Goal: Task Accomplishment & Management: Complete application form

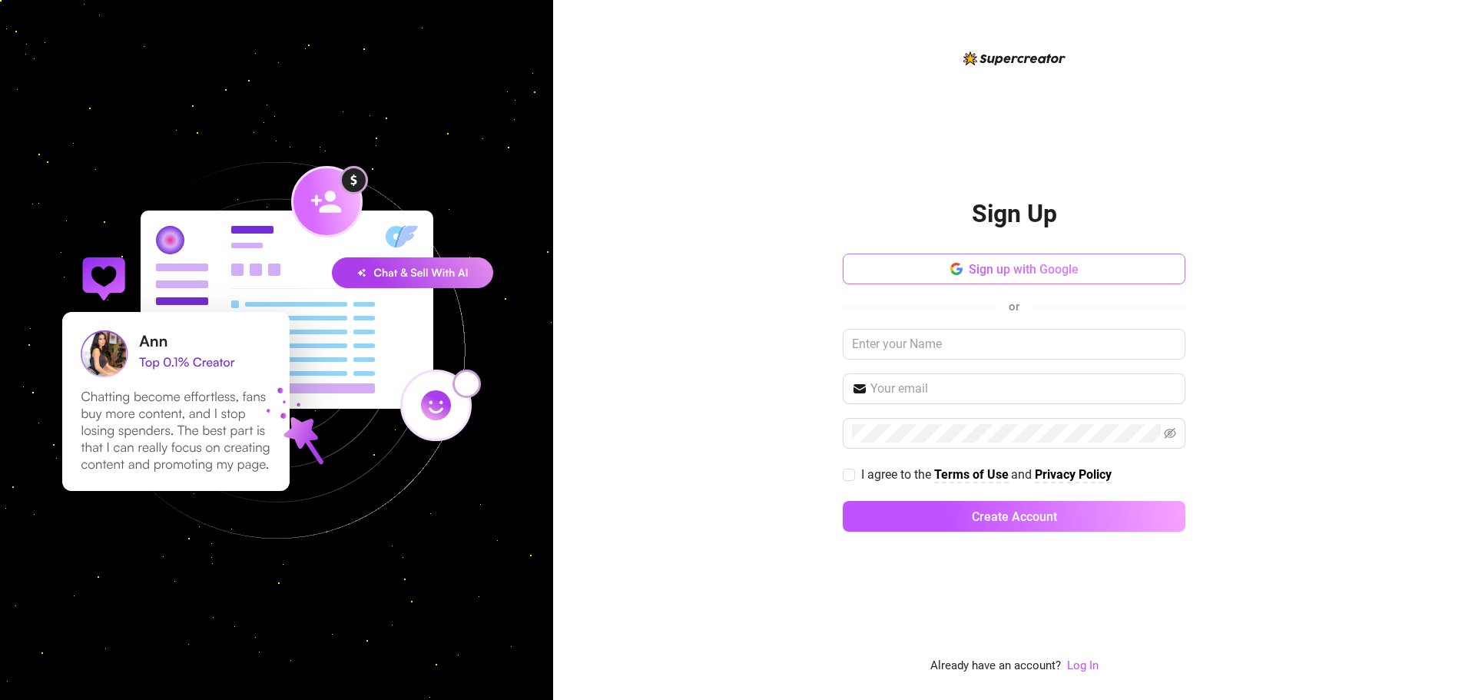
click at [949, 266] on button "Sign up with Google" at bounding box center [1014, 268] width 343 height 31
click at [850, 474] on input "I agree to the Terms of Use and Privacy Policy" at bounding box center [848, 474] width 11 height 11
checkbox input "true"
click at [936, 337] on input "text" at bounding box center [1014, 344] width 343 height 31
click at [1005, 276] on button "Sign up with Google" at bounding box center [1014, 268] width 343 height 31
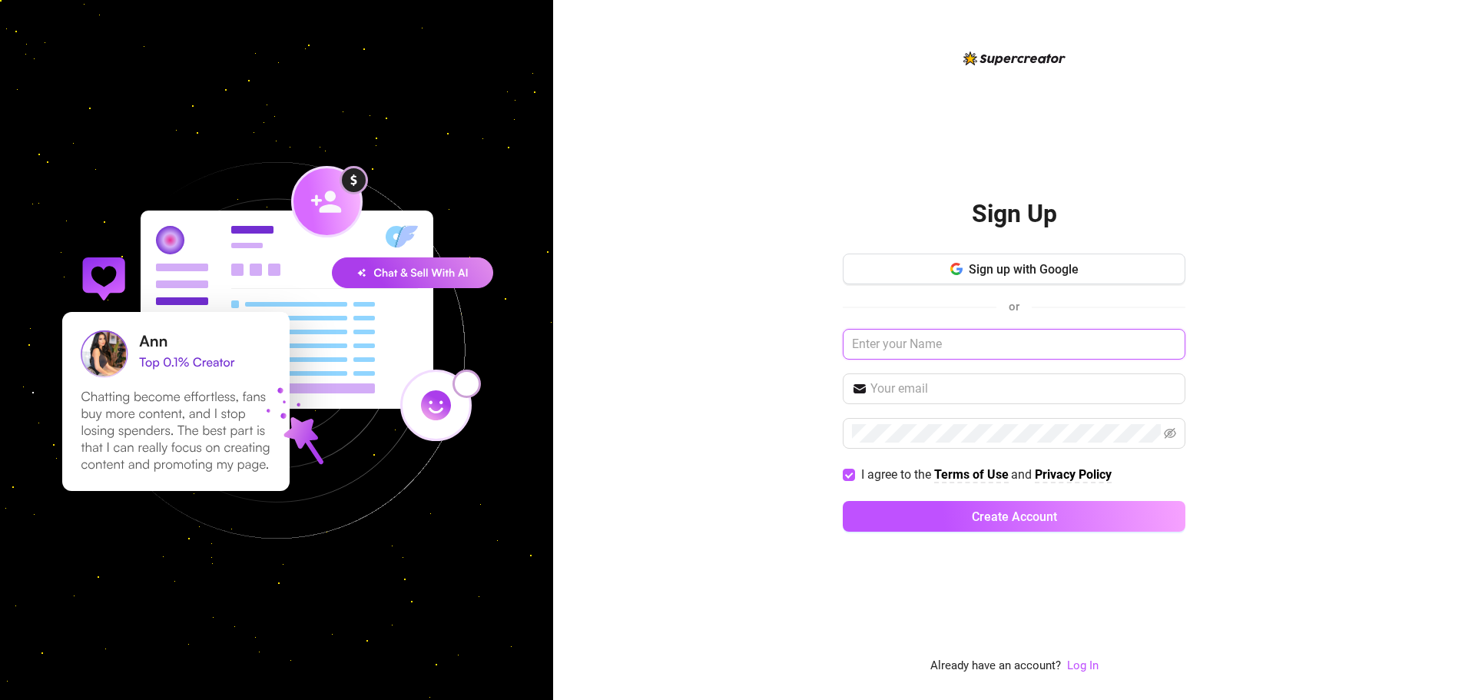
click at [889, 343] on input "text" at bounding box center [1014, 344] width 343 height 31
click at [786, 346] on div "Sign Up Sign up with Google or I agree to the Terms of Use and Privacy Policy C…" at bounding box center [1014, 350] width 922 height 700
click at [987, 263] on span "Sign up with Google" at bounding box center [1024, 269] width 110 height 15
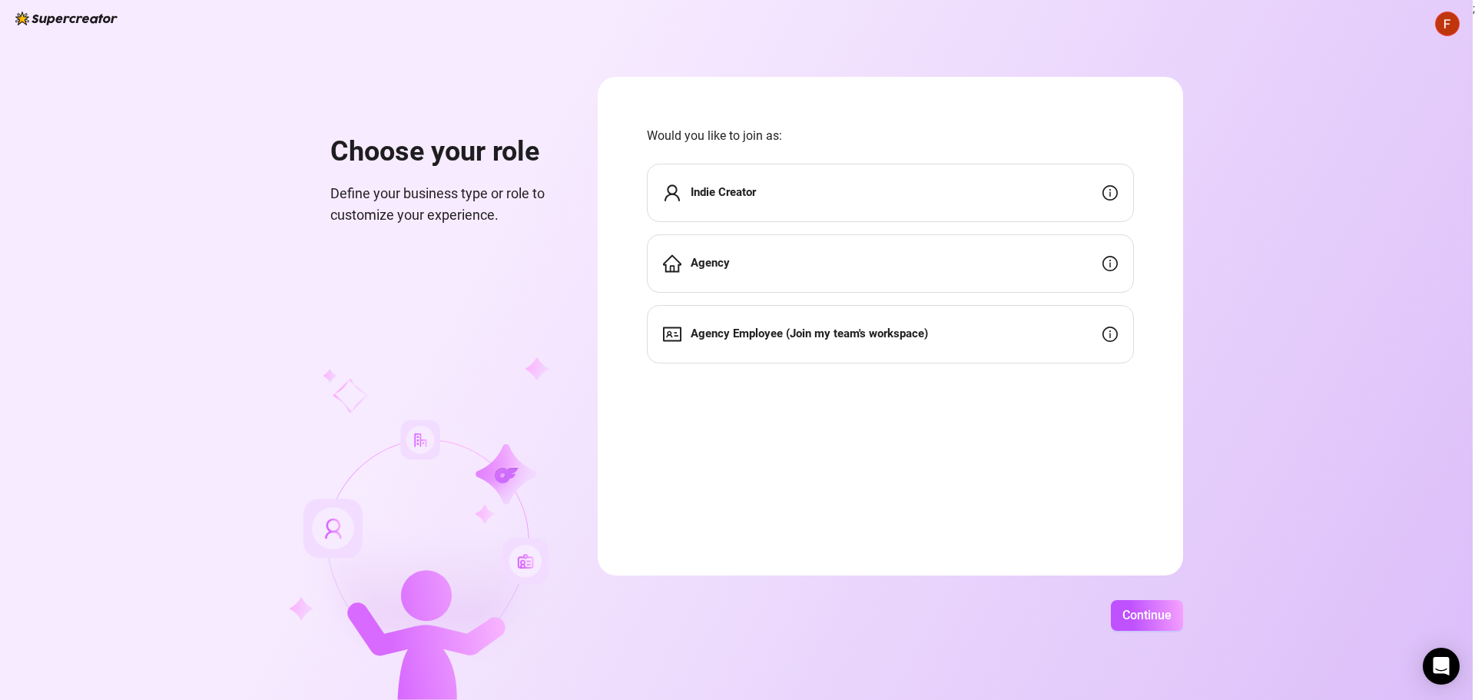
click at [755, 270] on div "Agency" at bounding box center [890, 263] width 487 height 58
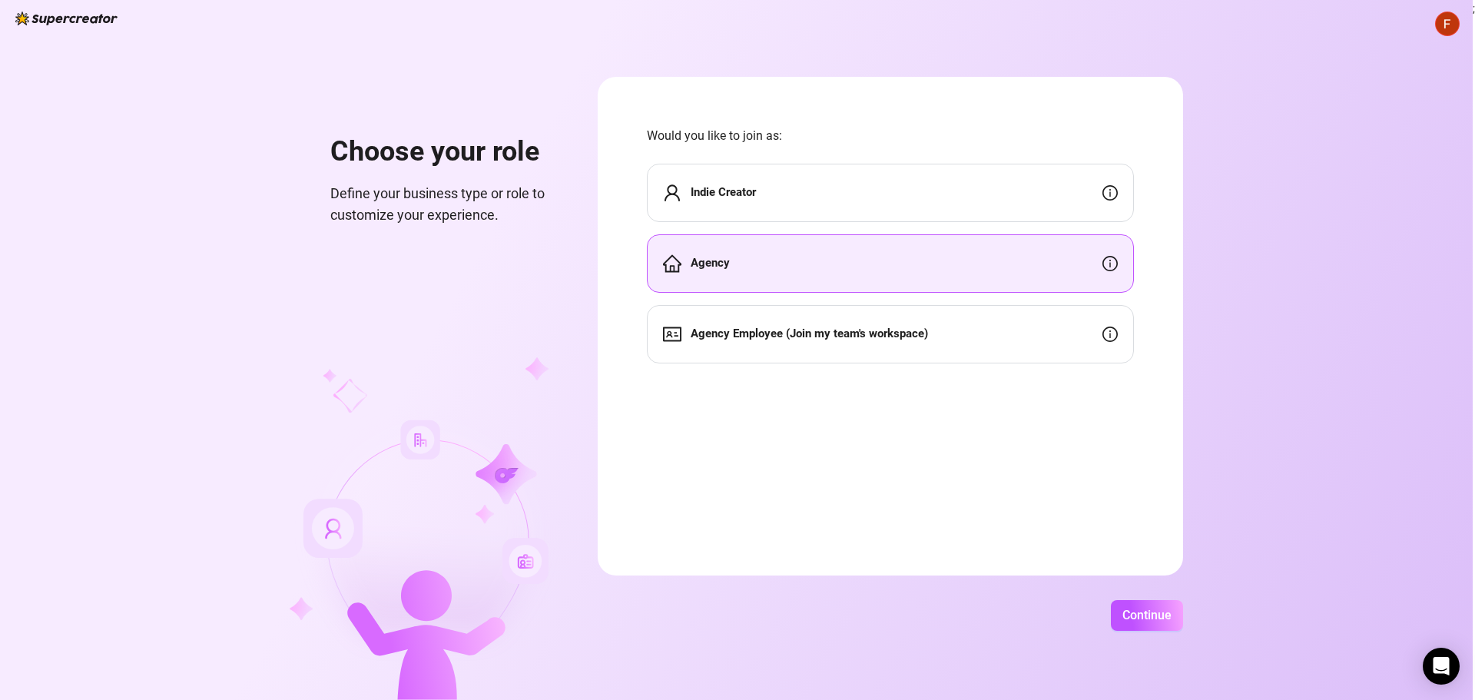
click at [955, 356] on div "Agency Employee (Join my team's workspace)" at bounding box center [890, 334] width 487 height 58
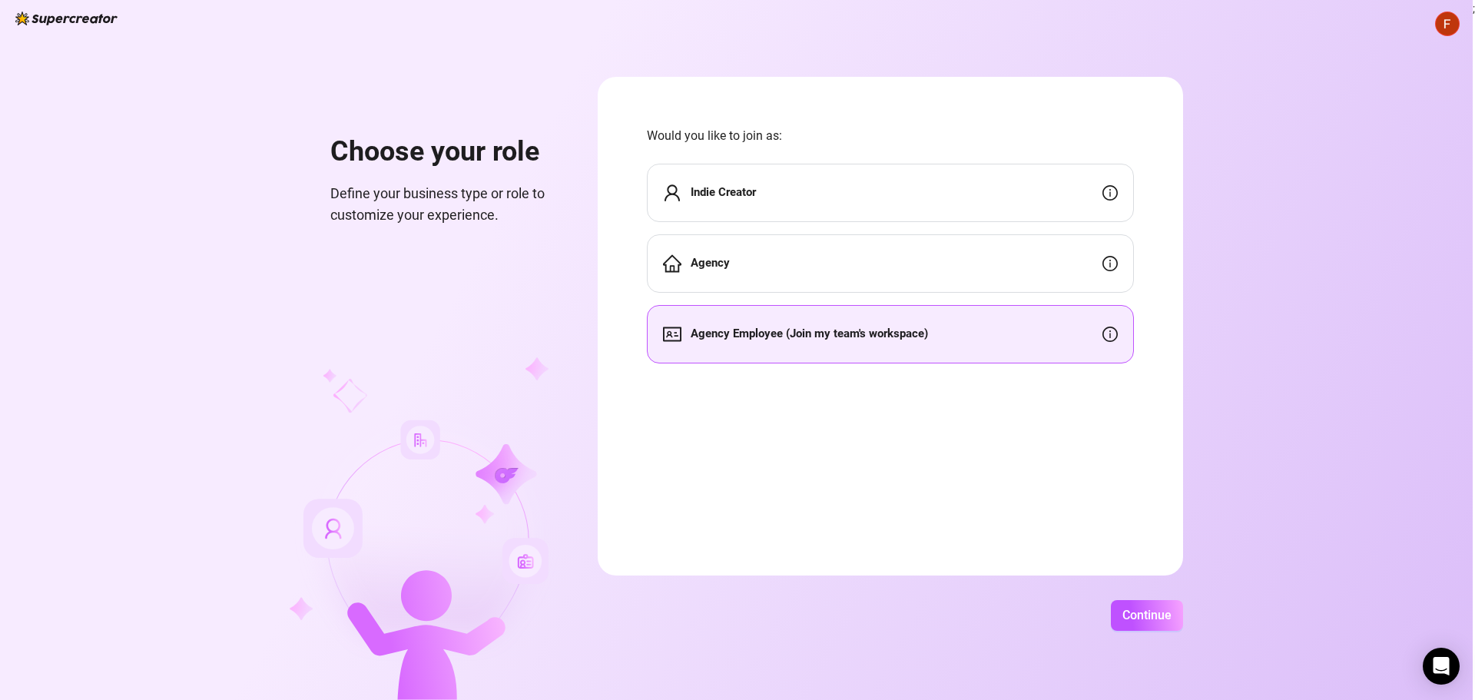
click at [941, 271] on div "Agency" at bounding box center [890, 263] width 487 height 58
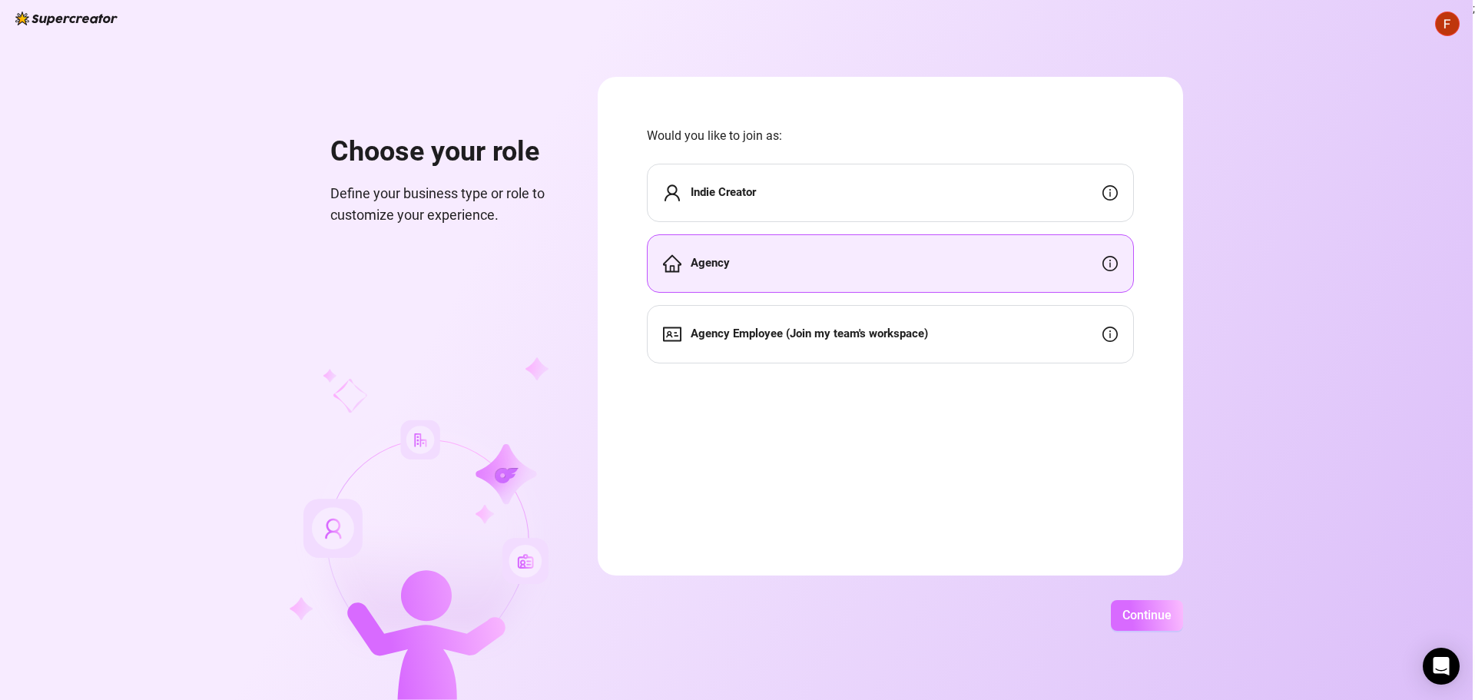
click at [1127, 611] on span "Continue" at bounding box center [1146, 615] width 49 height 15
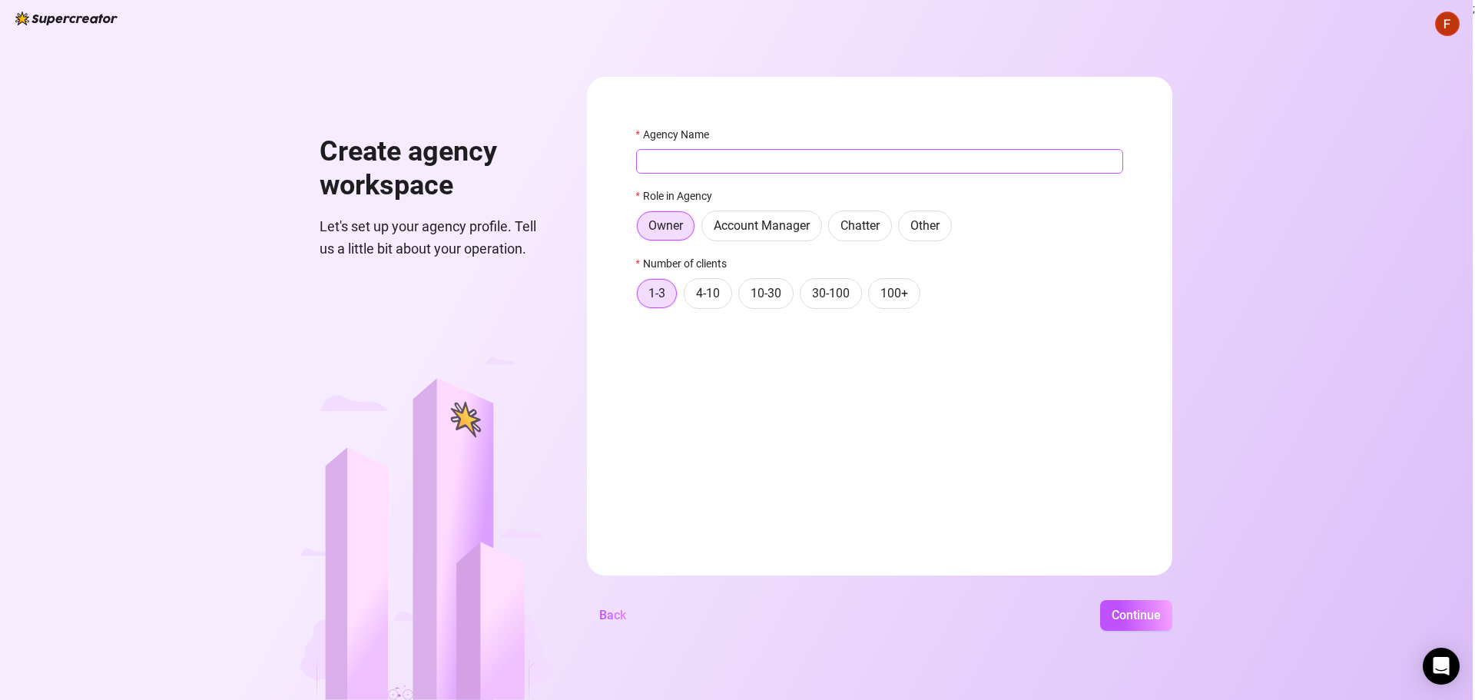
click at [722, 156] on input "Agency Name" at bounding box center [879, 161] width 487 height 25
click at [1117, 617] on span "Continue" at bounding box center [1135, 615] width 49 height 15
click at [691, 167] on input "Agency Name" at bounding box center [879, 161] width 487 height 25
type input "Blur"
click at [1100, 600] on button "Continue" at bounding box center [1136, 615] width 72 height 31
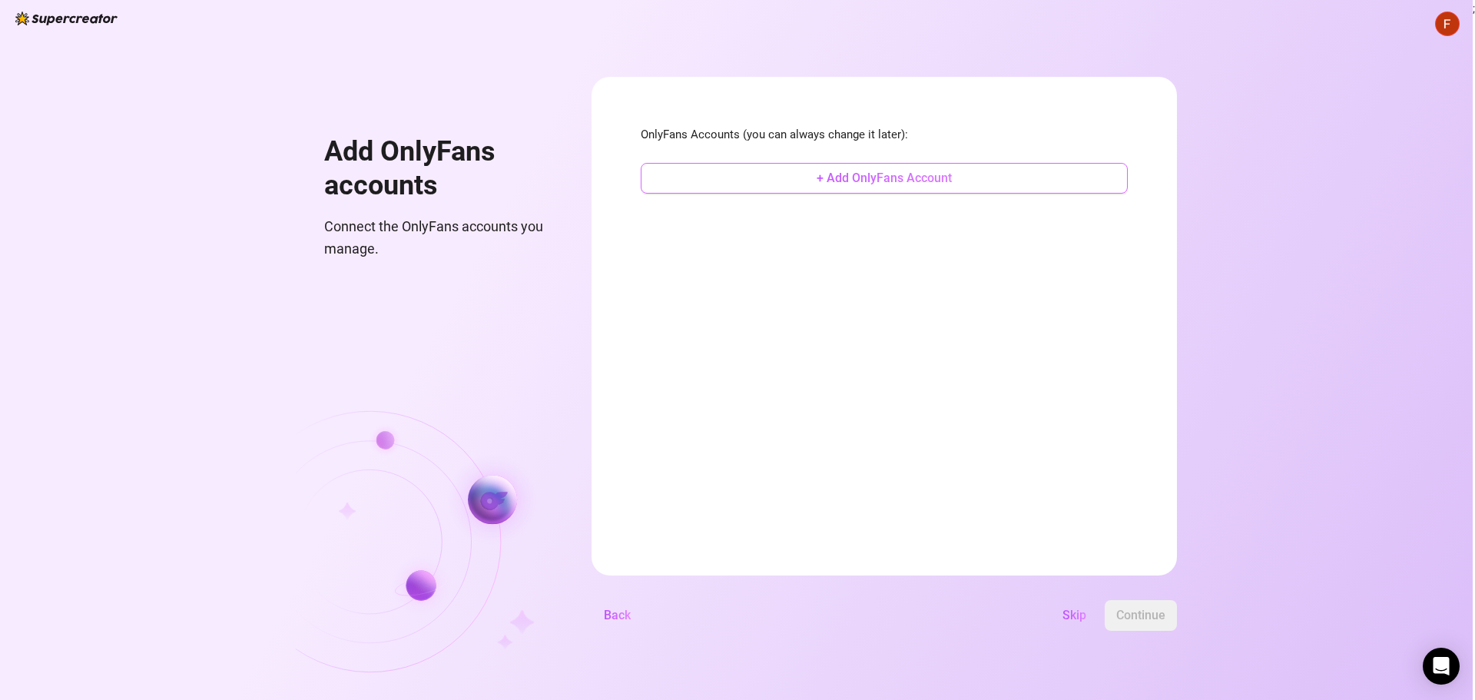
click at [817, 184] on span "+ Add OnlyFans Account" at bounding box center [883, 178] width 135 height 15
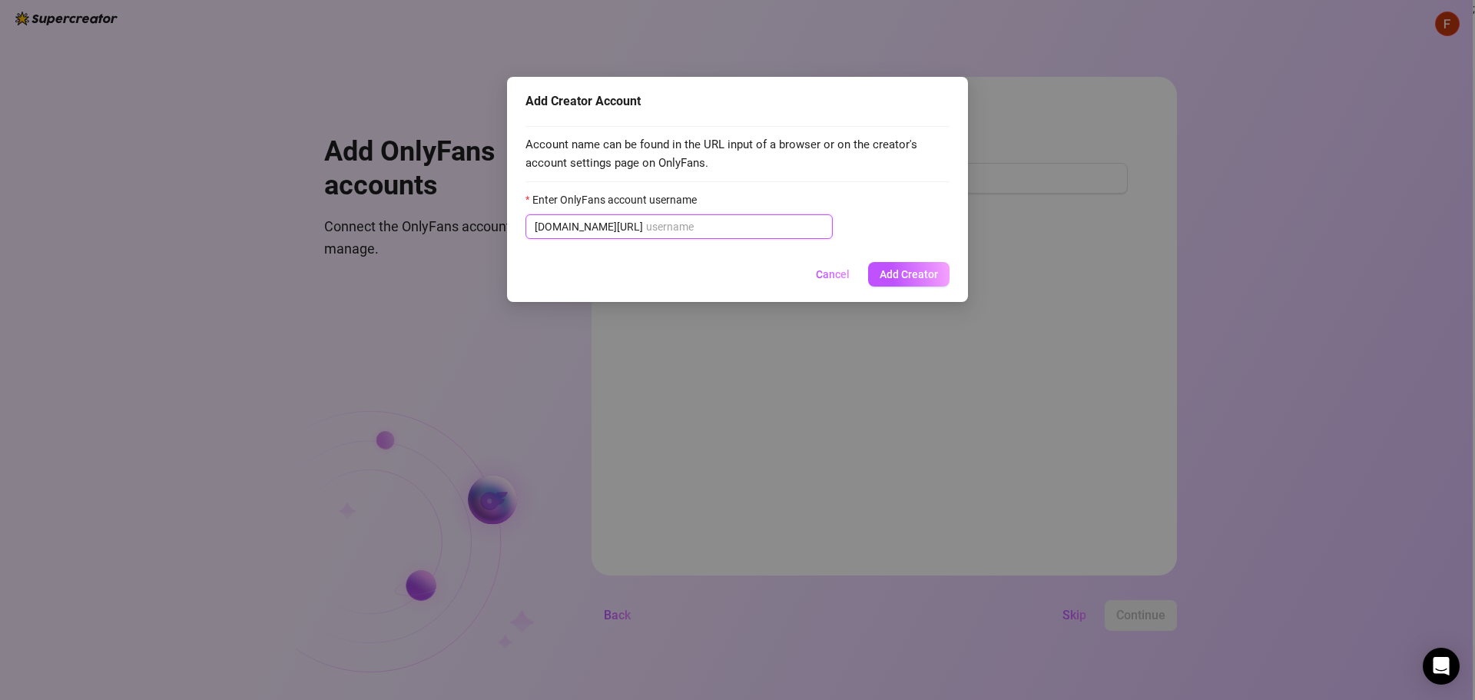
click at [697, 231] on input "Enter OnlyFans account username" at bounding box center [734, 226] width 177 height 17
paste input "brittanyfree"
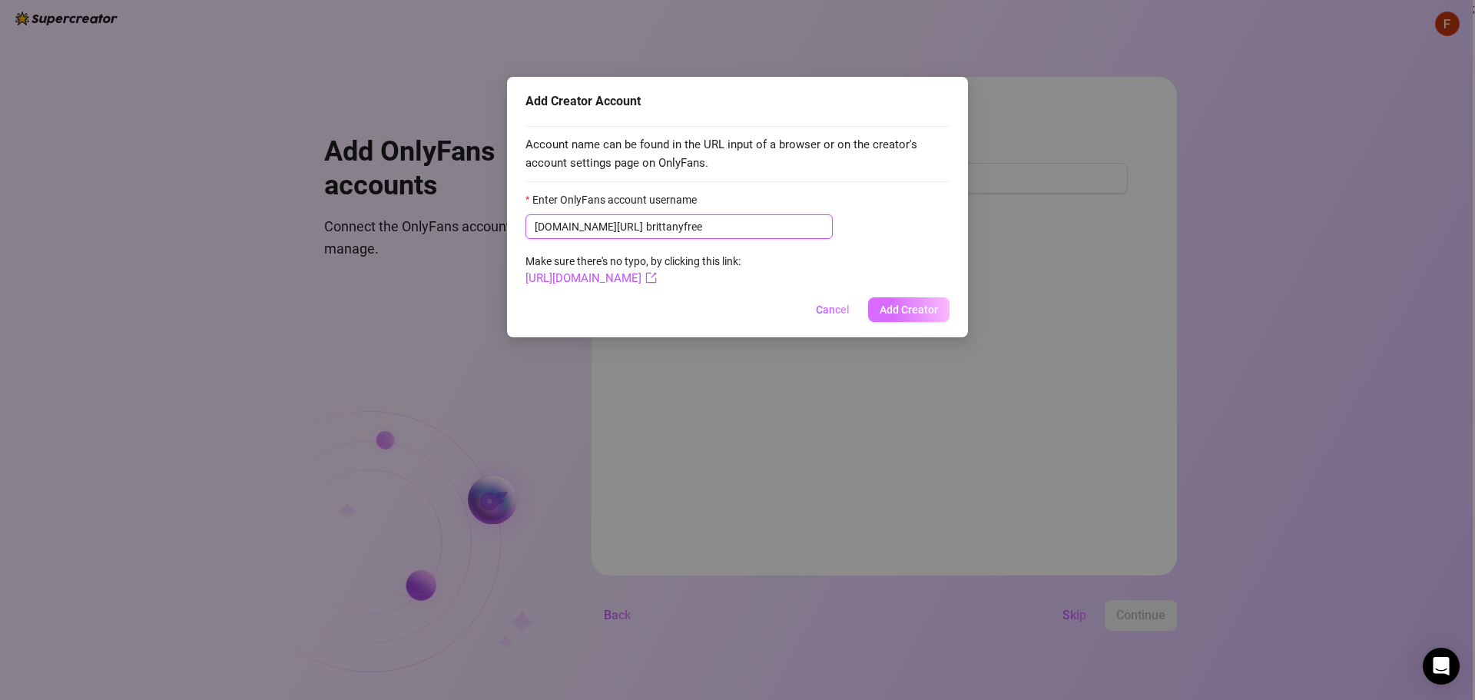
type input "brittanyfree"
click at [922, 310] on span "Add Creator" at bounding box center [908, 309] width 58 height 12
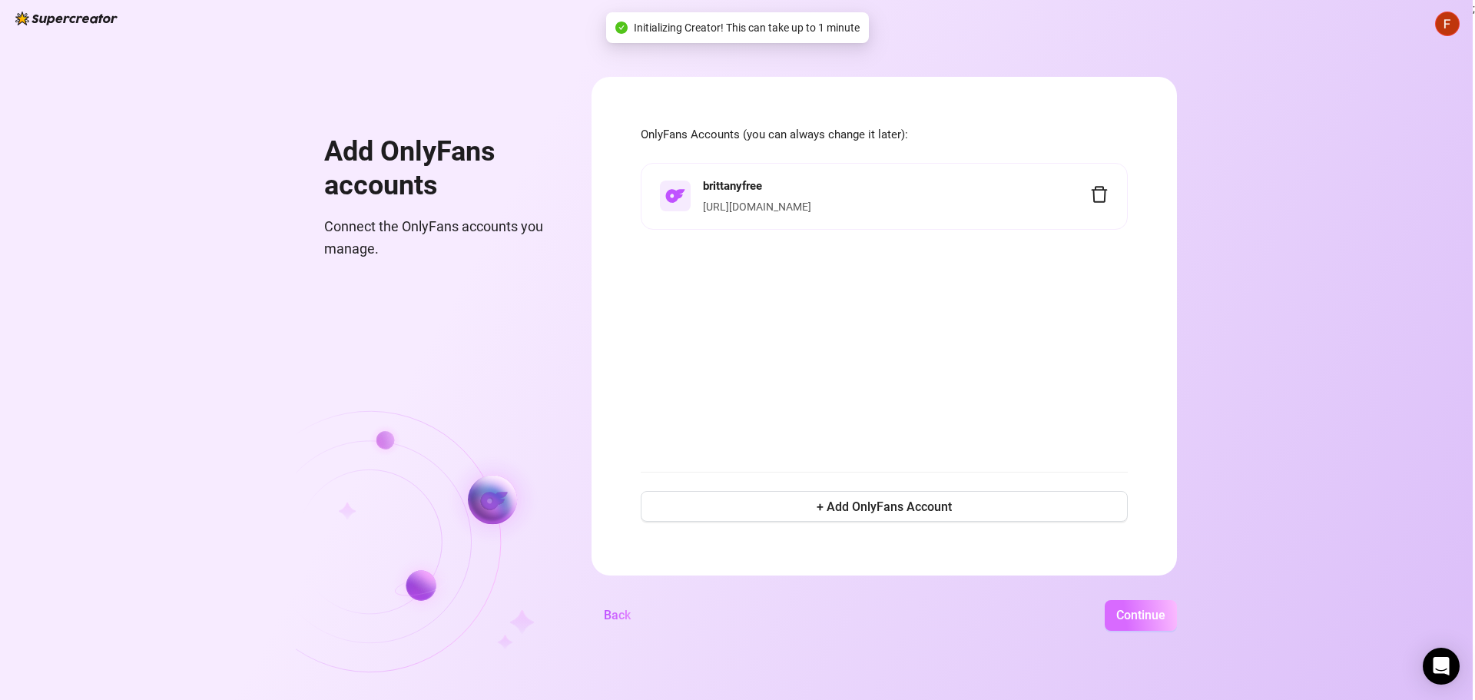
click at [1147, 620] on span "Continue" at bounding box center [1140, 615] width 49 height 15
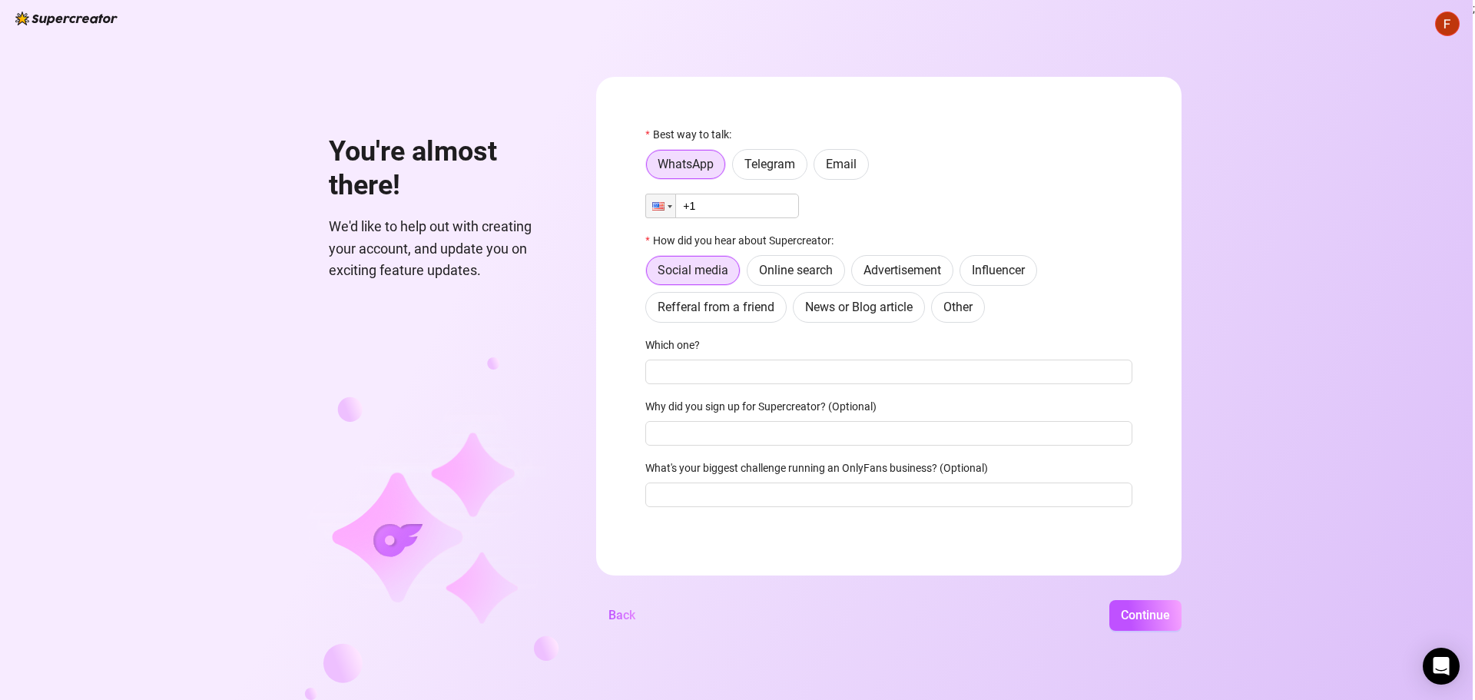
click at [743, 212] on input "+1" at bounding box center [722, 206] width 154 height 25
click at [785, 161] on span "Telegram" at bounding box center [769, 164] width 51 height 15
click at [737, 168] on input "Telegram" at bounding box center [737, 168] width 0 height 0
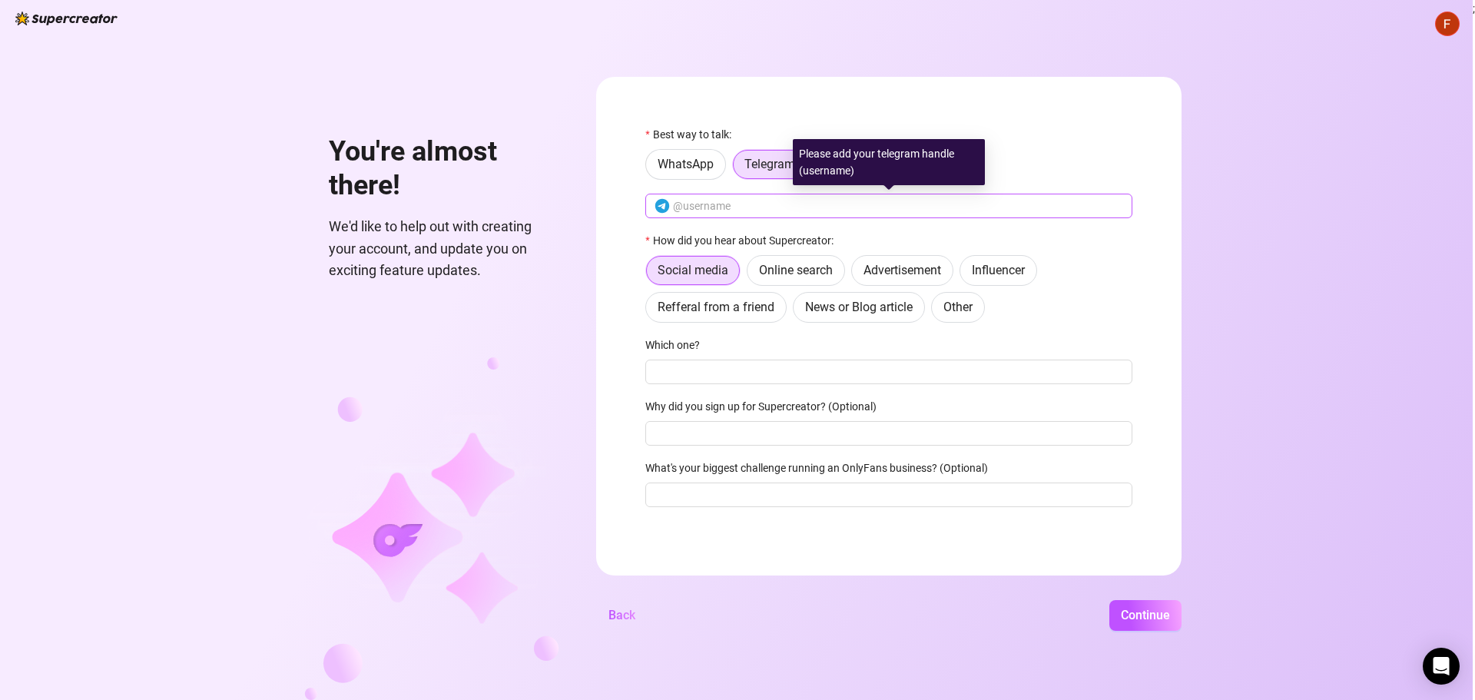
click at [737, 197] on span at bounding box center [888, 206] width 487 height 25
click at [757, 200] on input "text" at bounding box center [898, 205] width 450 height 17
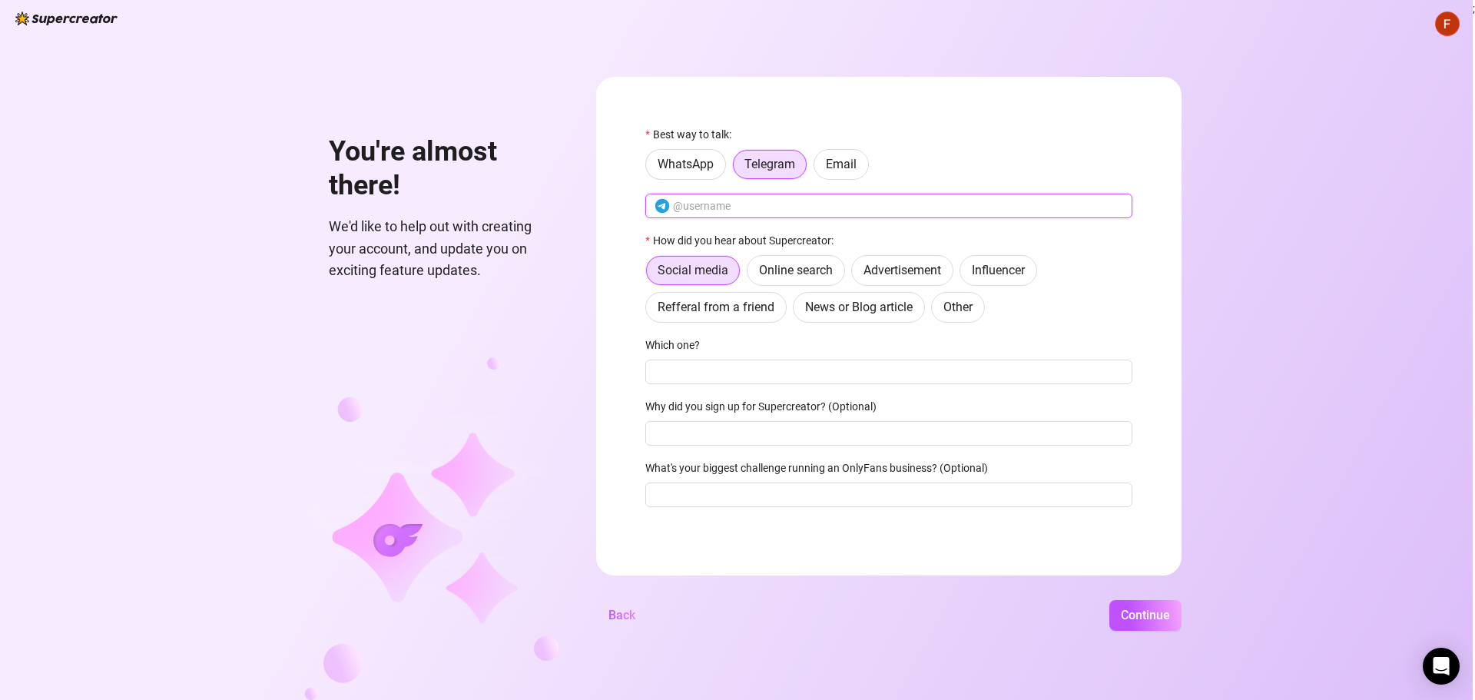
type input "@"
type input "@Fernando_Alias"
click at [1144, 615] on span "Continue" at bounding box center [1145, 615] width 49 height 15
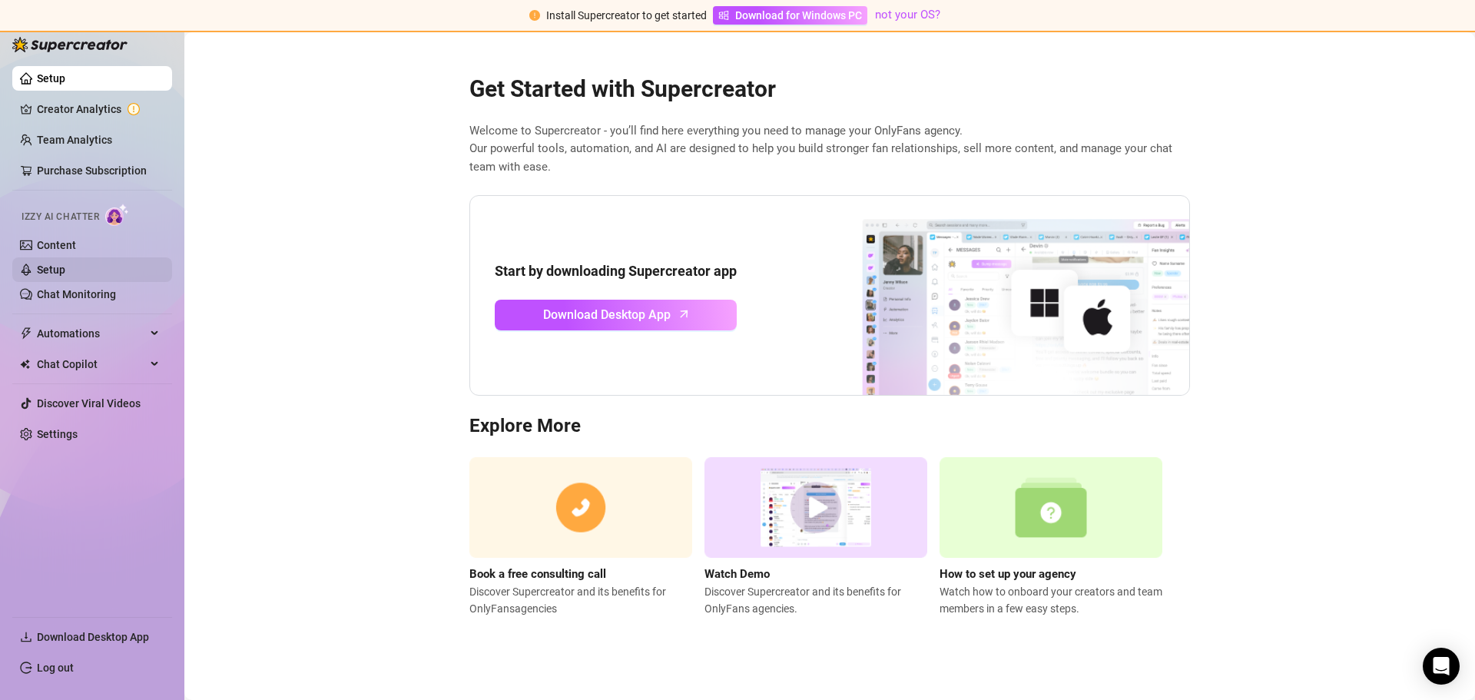
click at [65, 271] on link "Setup" at bounding box center [51, 269] width 28 height 12
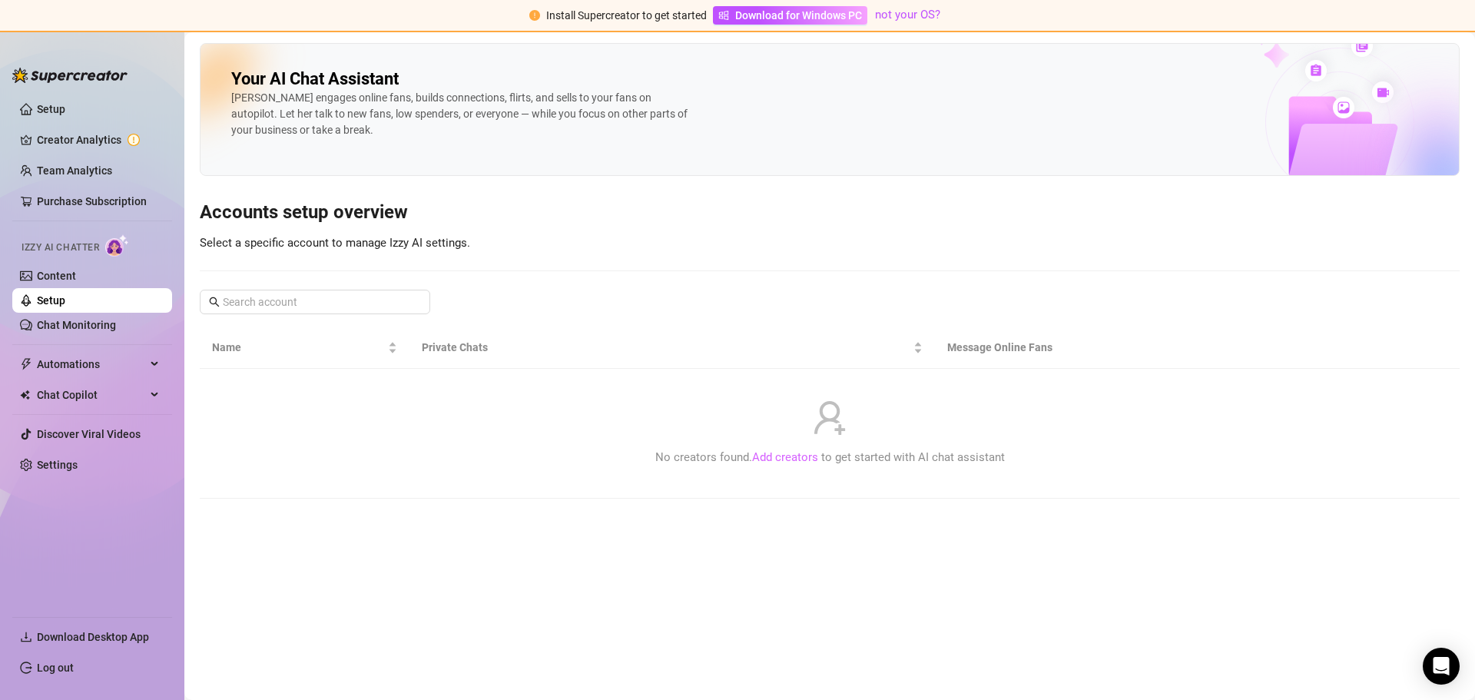
click at [793, 459] on link "Add creators" at bounding box center [785, 457] width 66 height 14
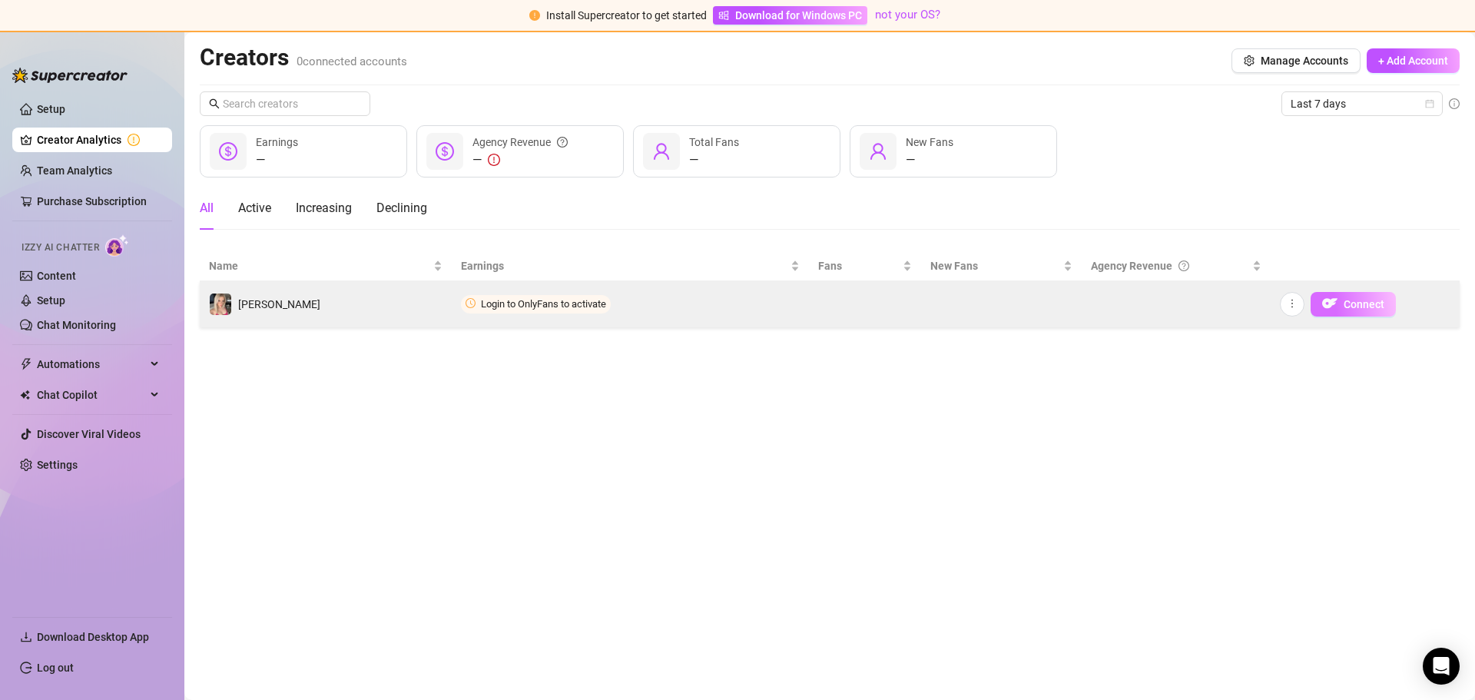
click at [1333, 302] on img "button" at bounding box center [1329, 303] width 15 height 15
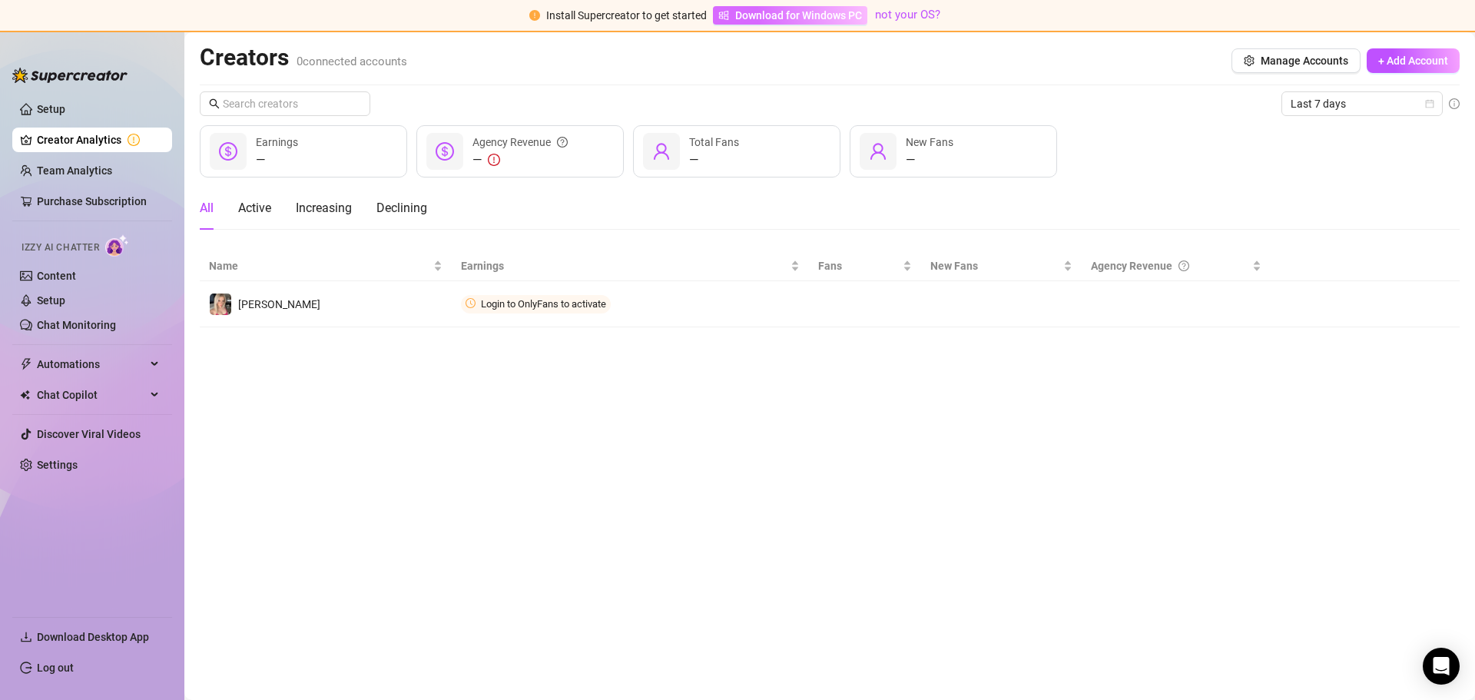
click at [756, 18] on span "Download for Windows PC" at bounding box center [798, 15] width 127 height 17
